Goal: Transaction & Acquisition: Purchase product/service

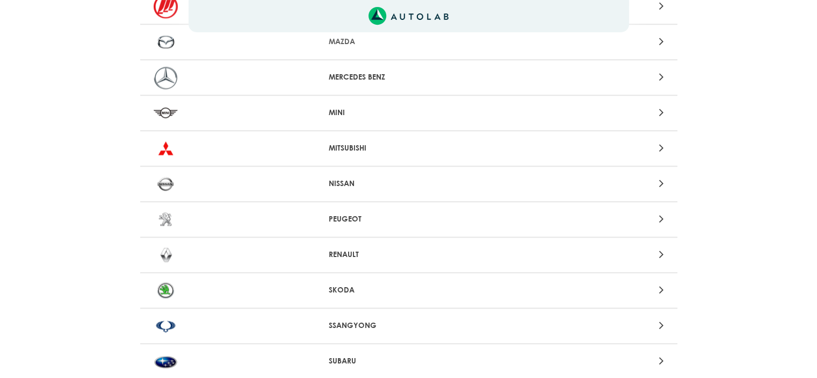
scroll to position [880, 0]
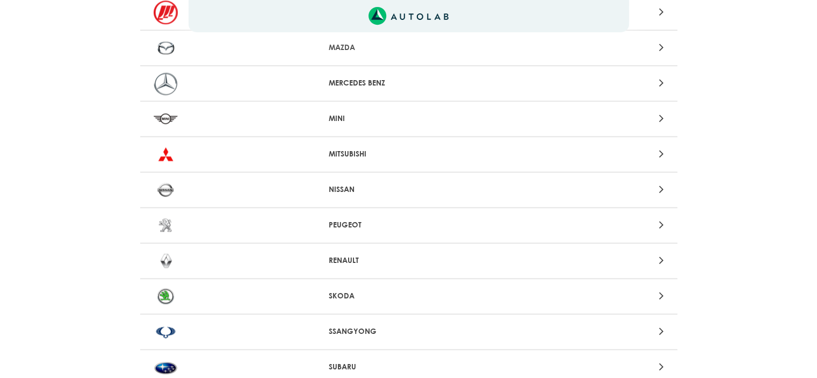
click at [664, 76] on icon at bounding box center [661, 83] width 5 height 14
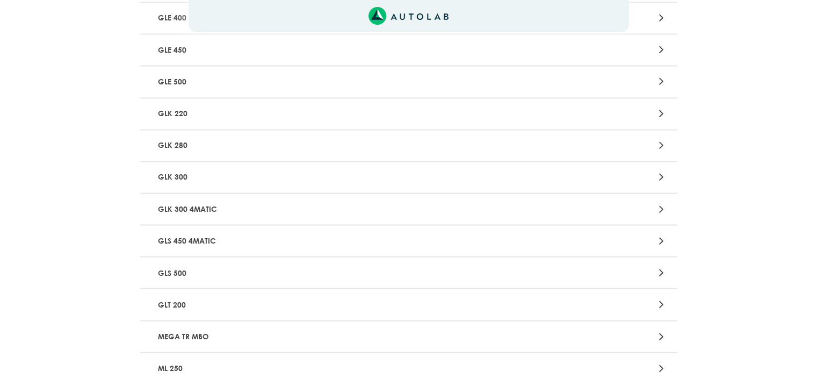
scroll to position [1844, 0]
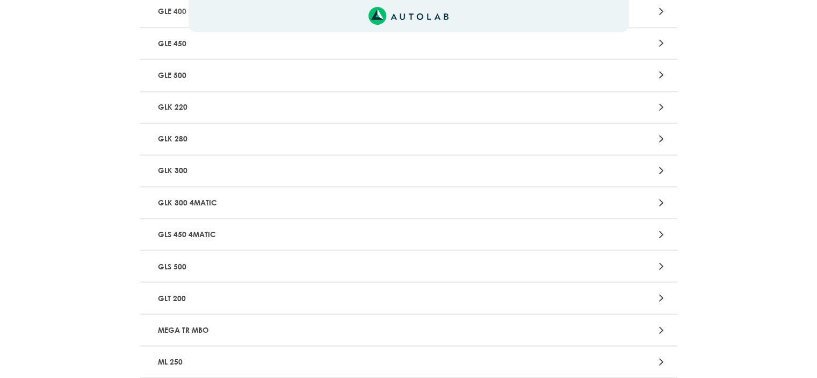
click at [660, 195] on icon at bounding box center [661, 202] width 5 height 14
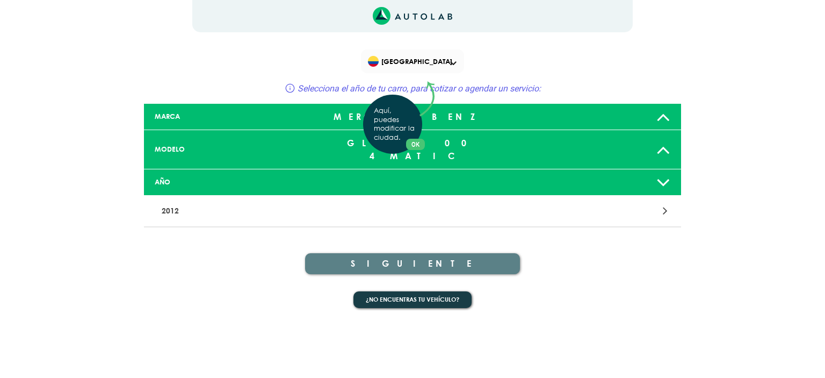
click at [664, 199] on div "Aquí, puedes modificar la ciudad. OK .aex,.bex{fill:none!important;stroke:#50c4…" at bounding box center [412, 189] width 825 height 378
click at [669, 204] on div at bounding box center [588, 211] width 176 height 15
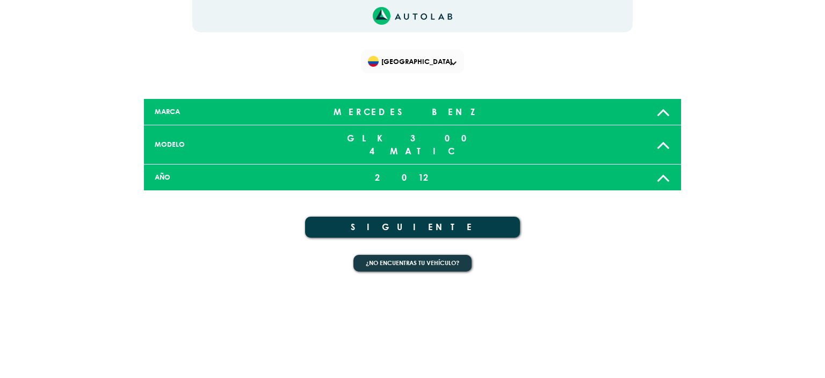
click at [660, 167] on icon at bounding box center [664, 177] width 14 height 21
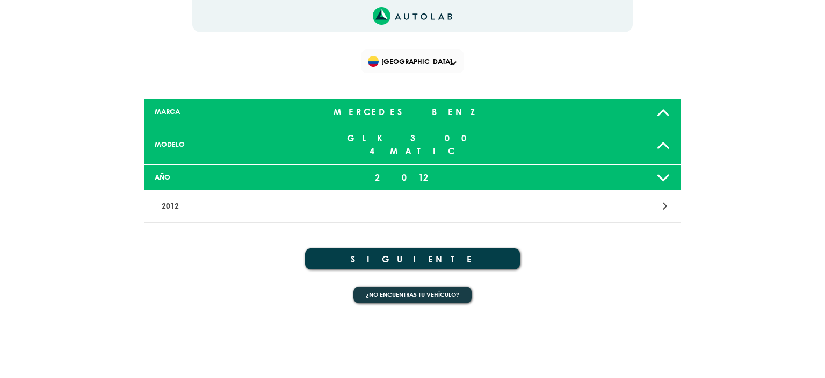
click at [256, 196] on p "2012" at bounding box center [324, 206] width 335 height 20
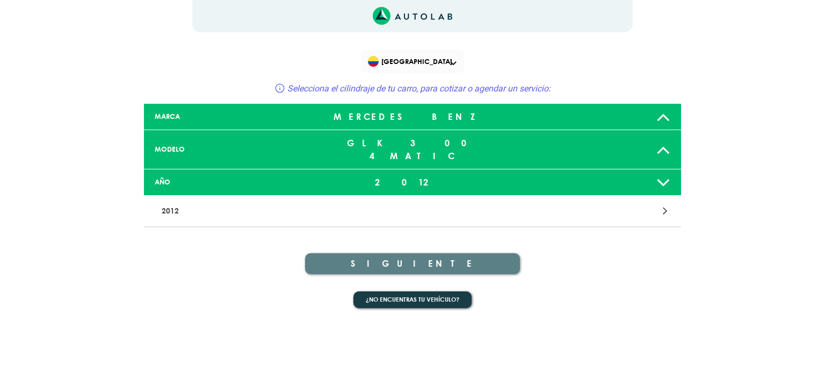
click at [664, 204] on icon at bounding box center [665, 211] width 5 height 14
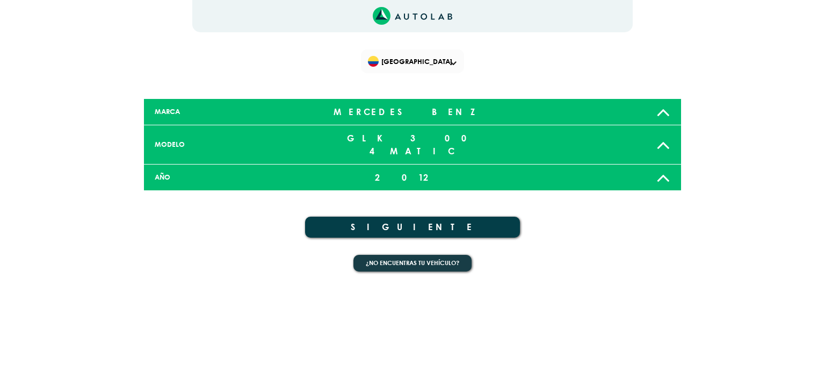
click at [412, 217] on button "SIGUIENTE" at bounding box center [412, 227] width 215 height 21
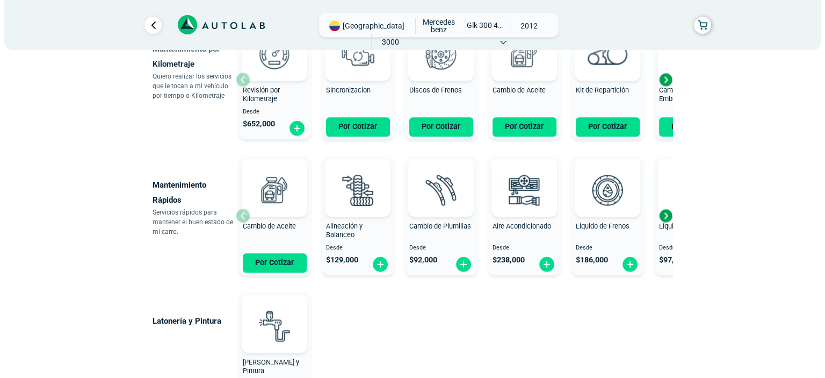
scroll to position [580, 0]
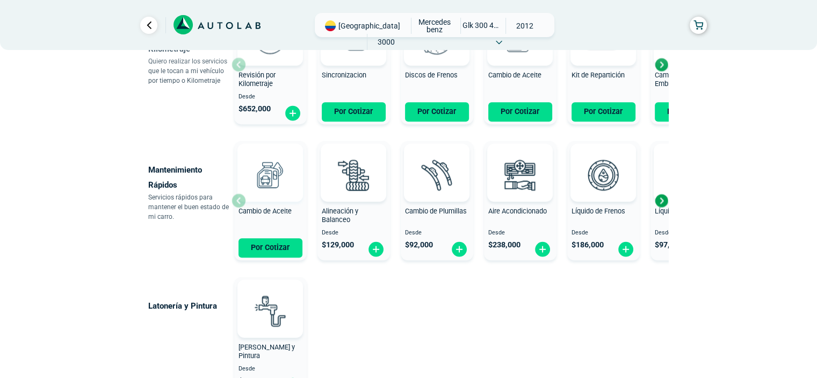
click at [265, 173] on img at bounding box center [270, 174] width 47 height 47
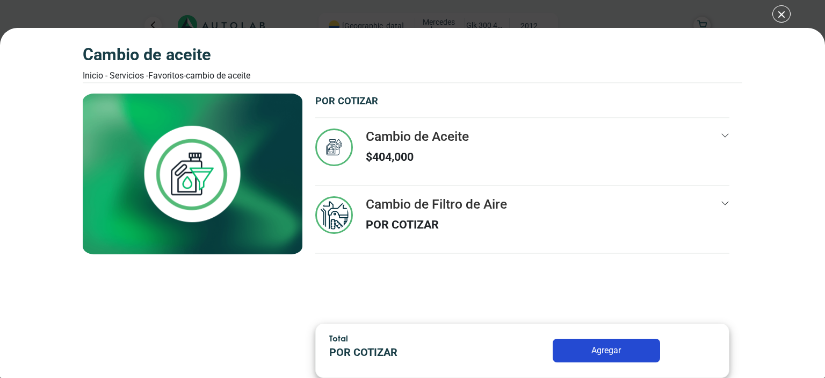
click at [723, 137] on icon at bounding box center [725, 135] width 9 height 9
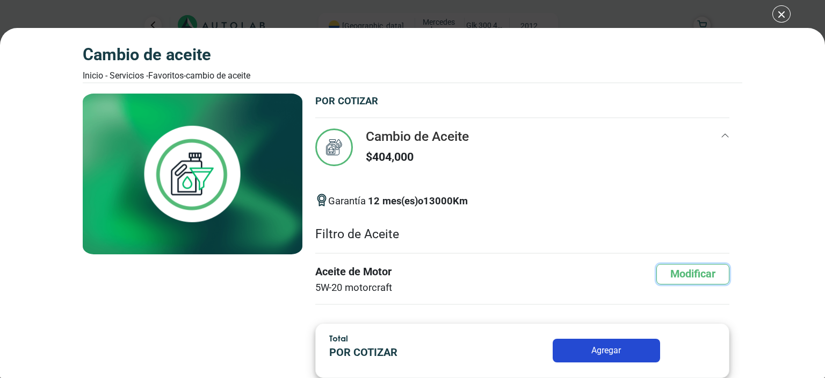
click at [687, 272] on button "Modificar" at bounding box center [693, 274] width 73 height 20
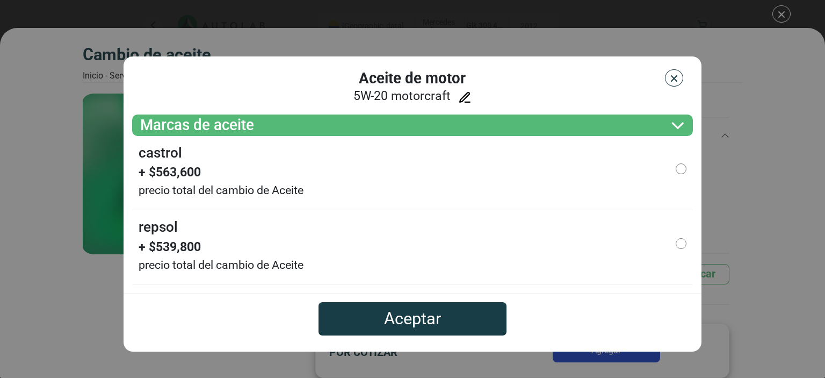
click at [465, 97] on icon at bounding box center [464, 97] width 13 height 13
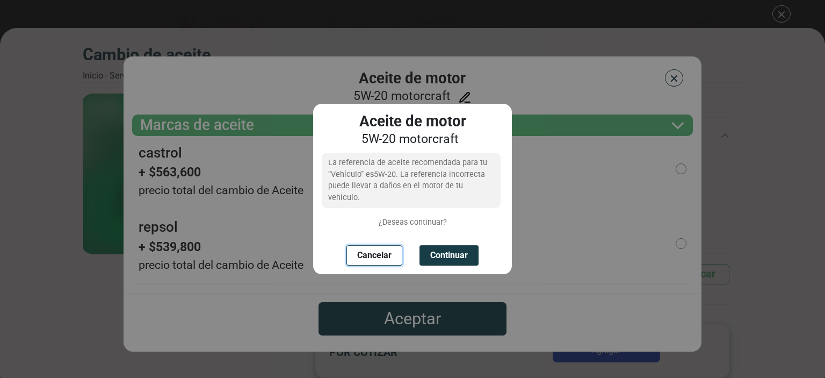
click at [376, 249] on button "Cancelar" at bounding box center [375, 255] width 56 height 20
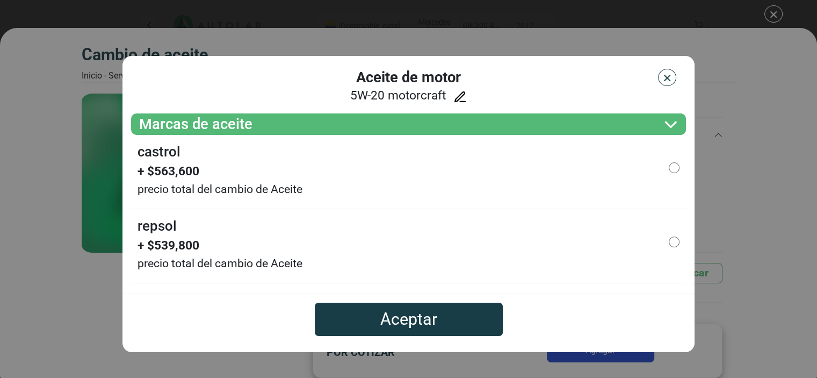
click at [668, 80] on img "button" at bounding box center [667, 78] width 11 height 11
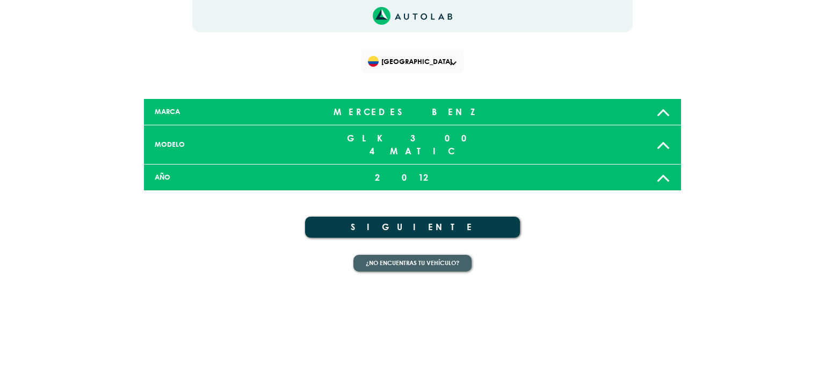
click at [425, 255] on button "¿No encuentras tu vehículo?" at bounding box center [413, 263] width 118 height 17
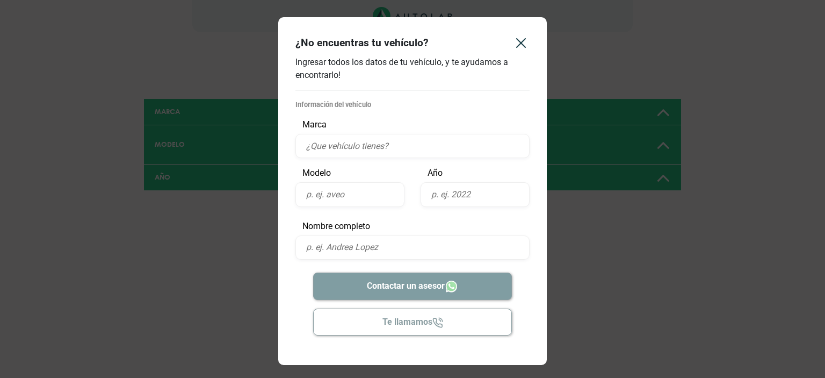
click at [364, 146] on input "text" at bounding box center [413, 146] width 234 height 24
type input "mercedes"
click at [341, 194] on input "text" at bounding box center [350, 194] width 109 height 24
type input "glk 300"
click at [441, 197] on input "text" at bounding box center [475, 194] width 109 height 24
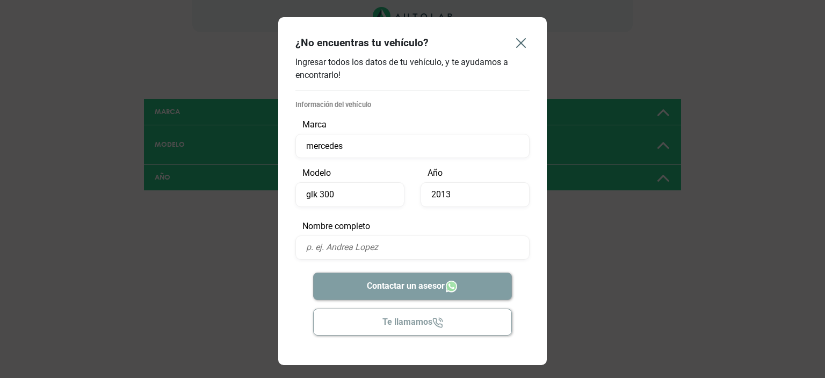
type input "2013"
click at [520, 44] on icon "Close" at bounding box center [521, 43] width 9 height 9
